Goal: Book appointment/travel/reservation

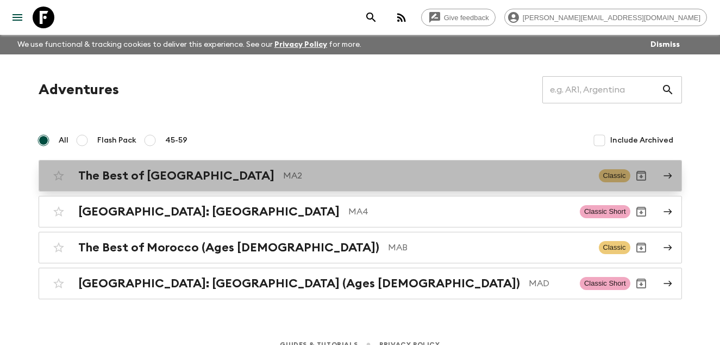
click at [171, 176] on h2 "The Best of [GEOGRAPHIC_DATA]" at bounding box center [176, 175] width 196 height 14
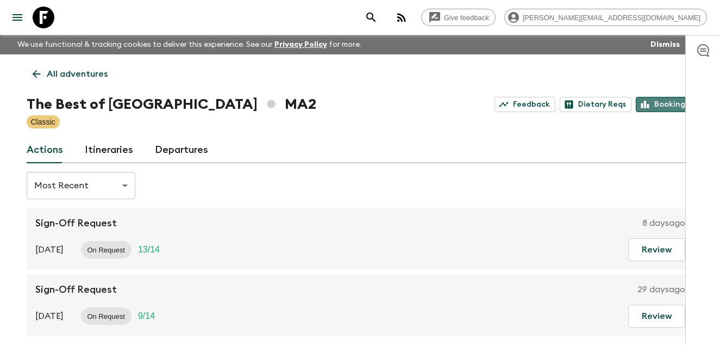
click at [674, 104] on link "Bookings" at bounding box center [665, 104] width 58 height 15
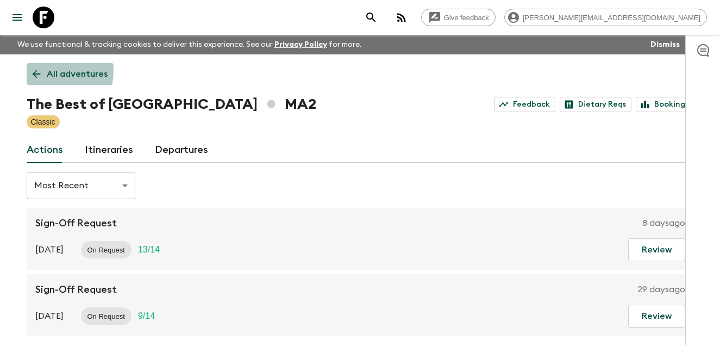
click at [39, 70] on icon at bounding box center [36, 74] width 12 height 12
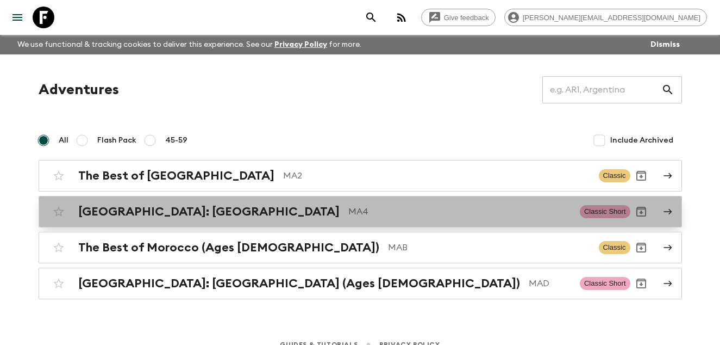
click at [191, 210] on h2 "[GEOGRAPHIC_DATA]: [GEOGRAPHIC_DATA]" at bounding box center [208, 211] width 261 height 14
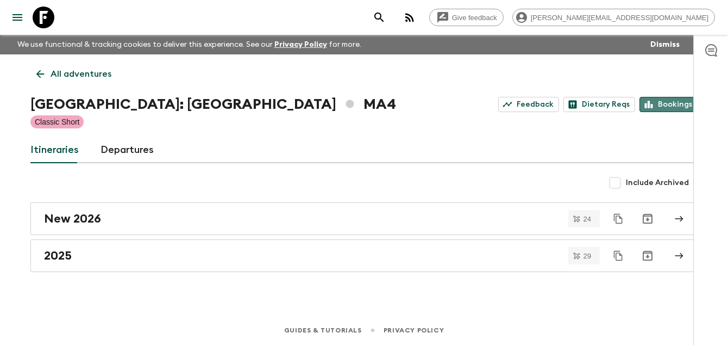
click at [663, 105] on link "Bookings" at bounding box center [669, 104] width 58 height 15
